Goal: Task Accomplishment & Management: Use online tool/utility

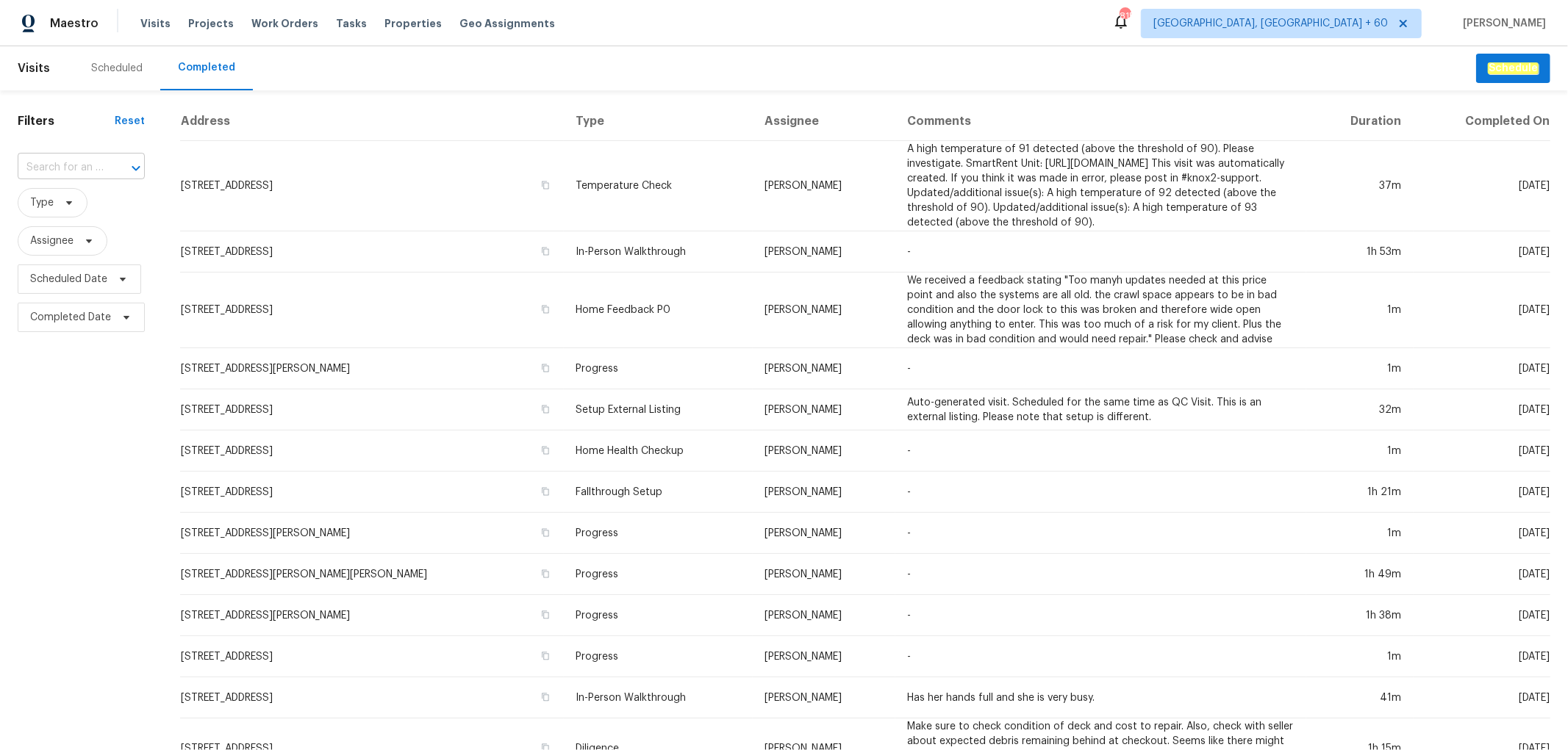
click at [89, 172] on input "text" at bounding box center [60, 168] width 86 height 23
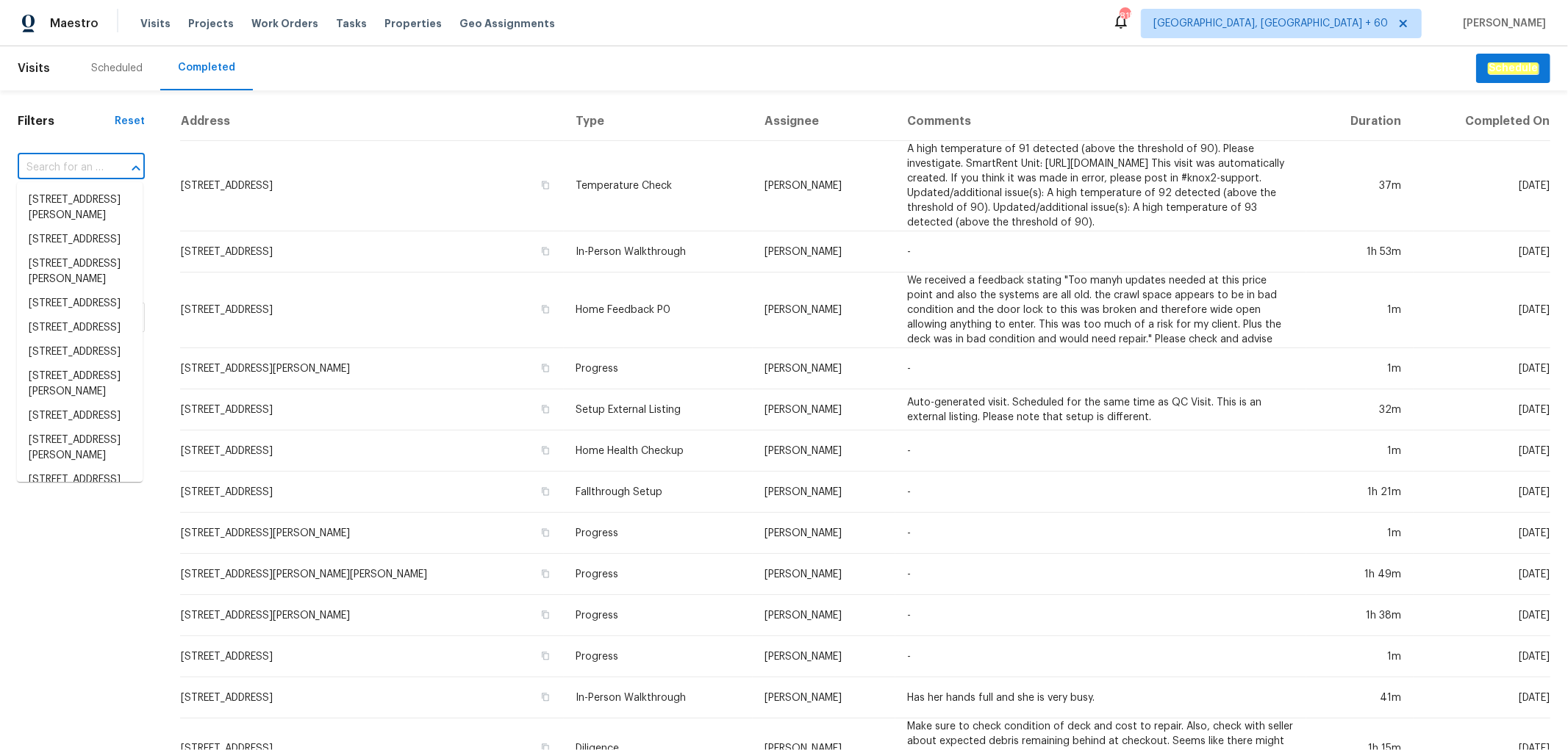
paste input "[STREET_ADDRESS]"
type input "[STREET_ADDRESS]"
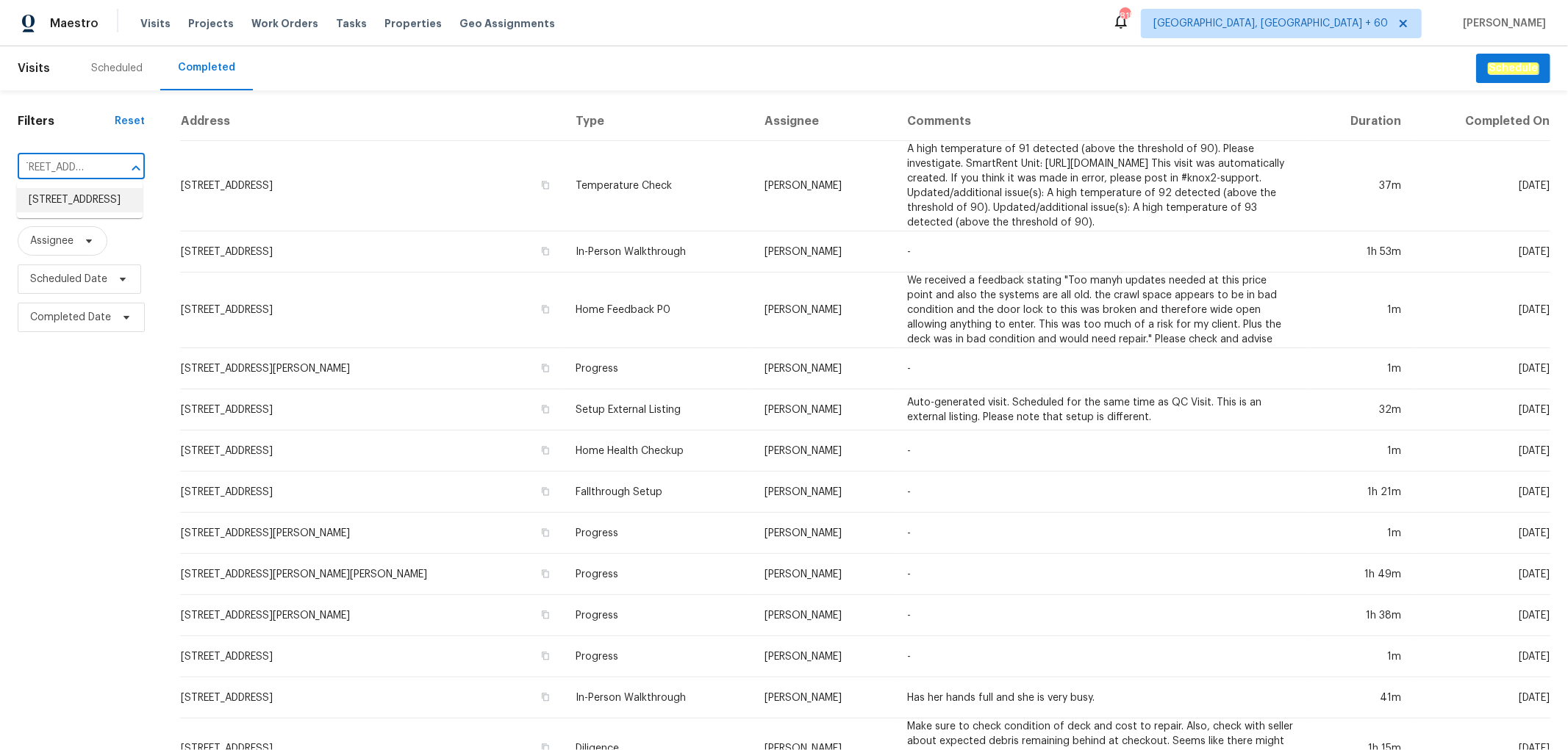
click at [89, 194] on li "[STREET_ADDRESS]" at bounding box center [79, 200] width 126 height 24
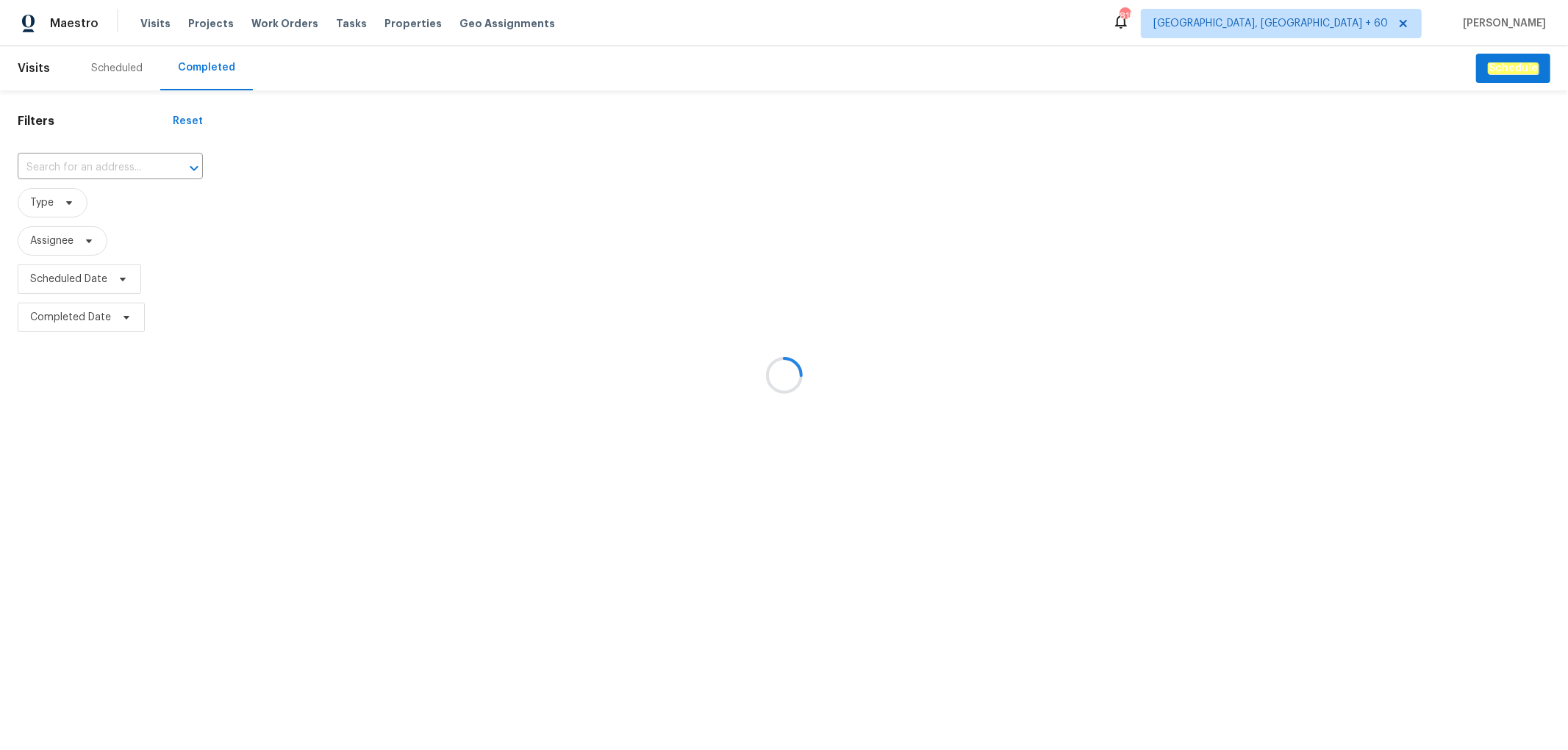
type input "[STREET_ADDRESS]"
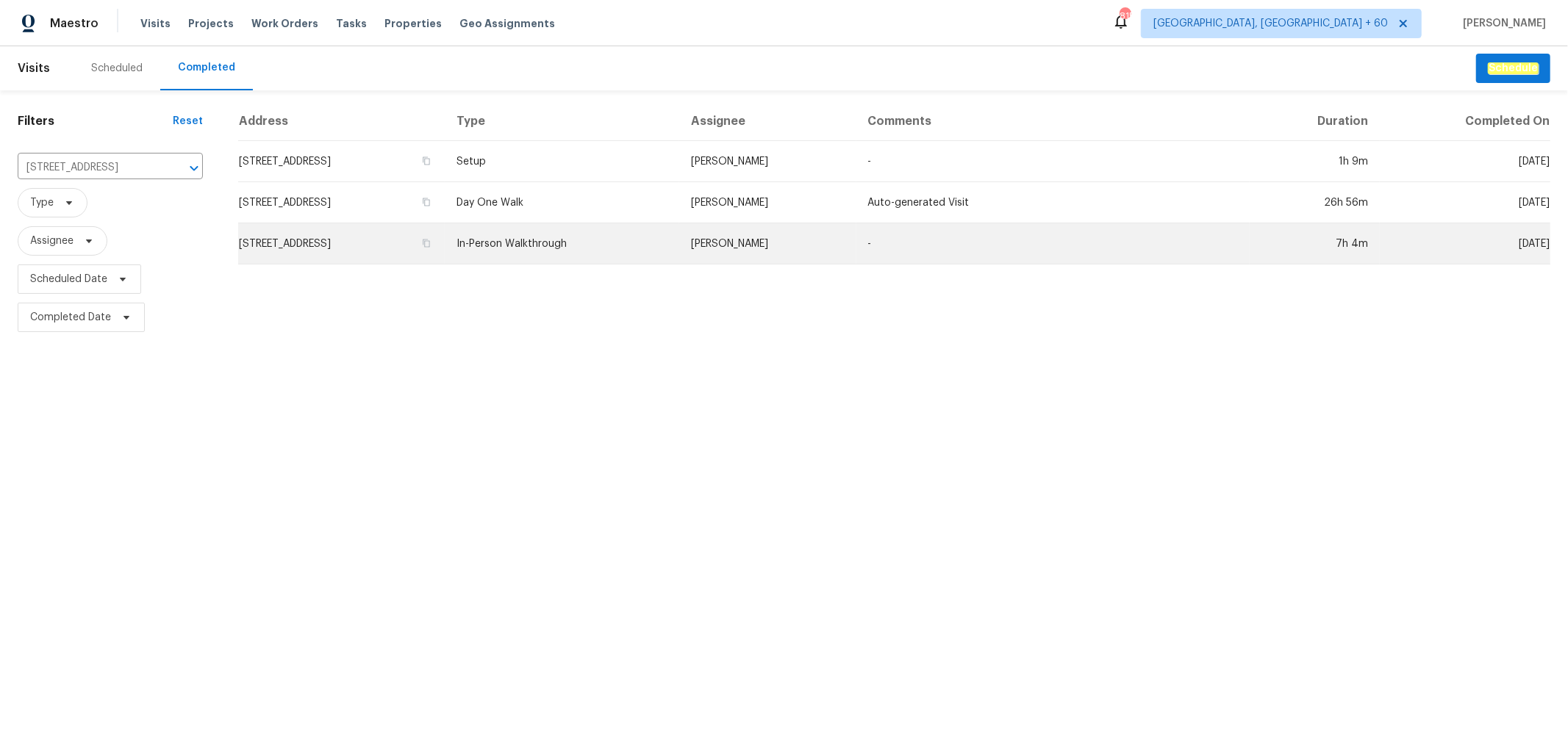
click at [679, 232] on td "In-Person Walkthrough" at bounding box center [561, 244] width 235 height 41
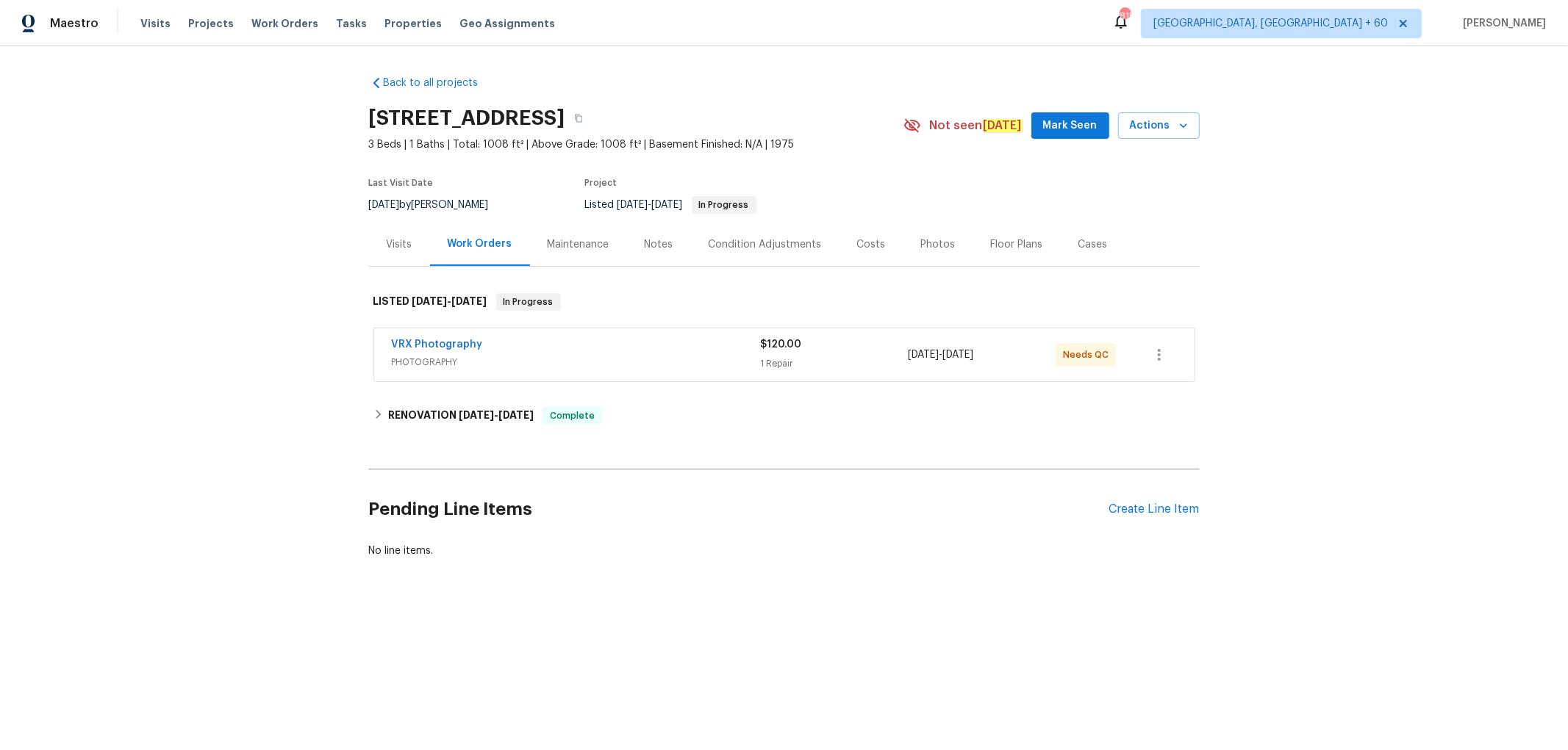
click at [957, 250] on div "Photos" at bounding box center [939, 244] width 70 height 43
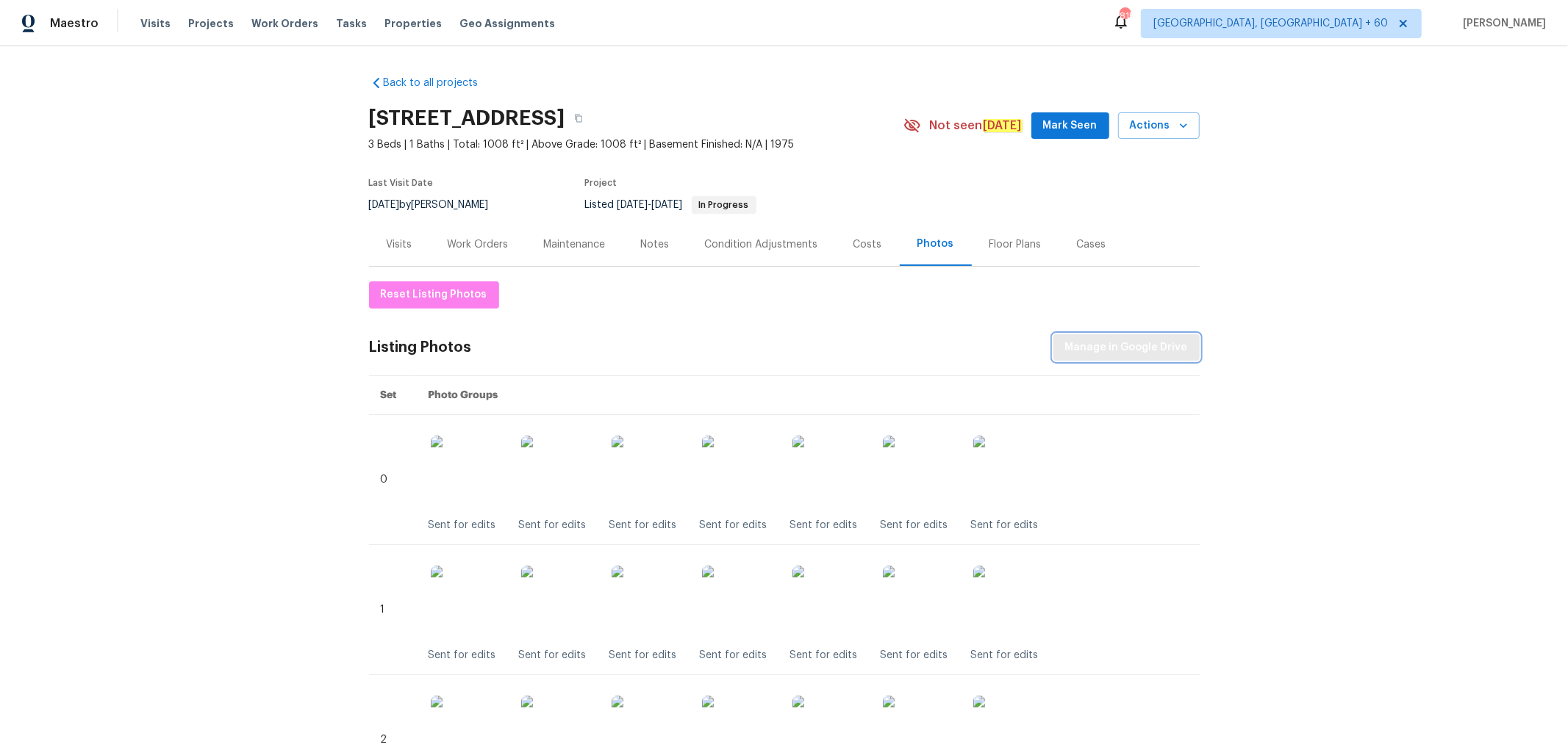
click at [1086, 350] on span "Manage in Google Drive" at bounding box center [1126, 348] width 123 height 18
